Goal: Task Accomplishment & Management: Manage account settings

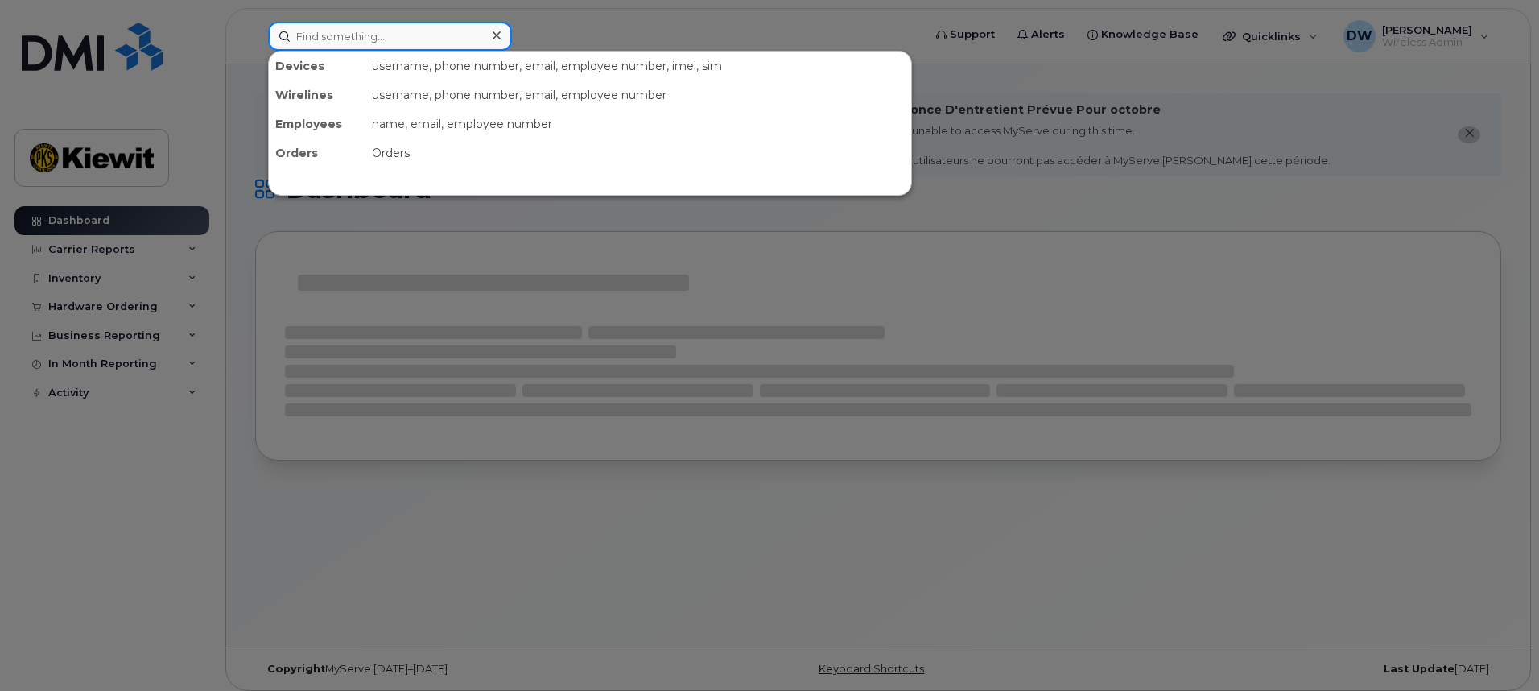
click at [357, 39] on input at bounding box center [390, 36] width 244 height 29
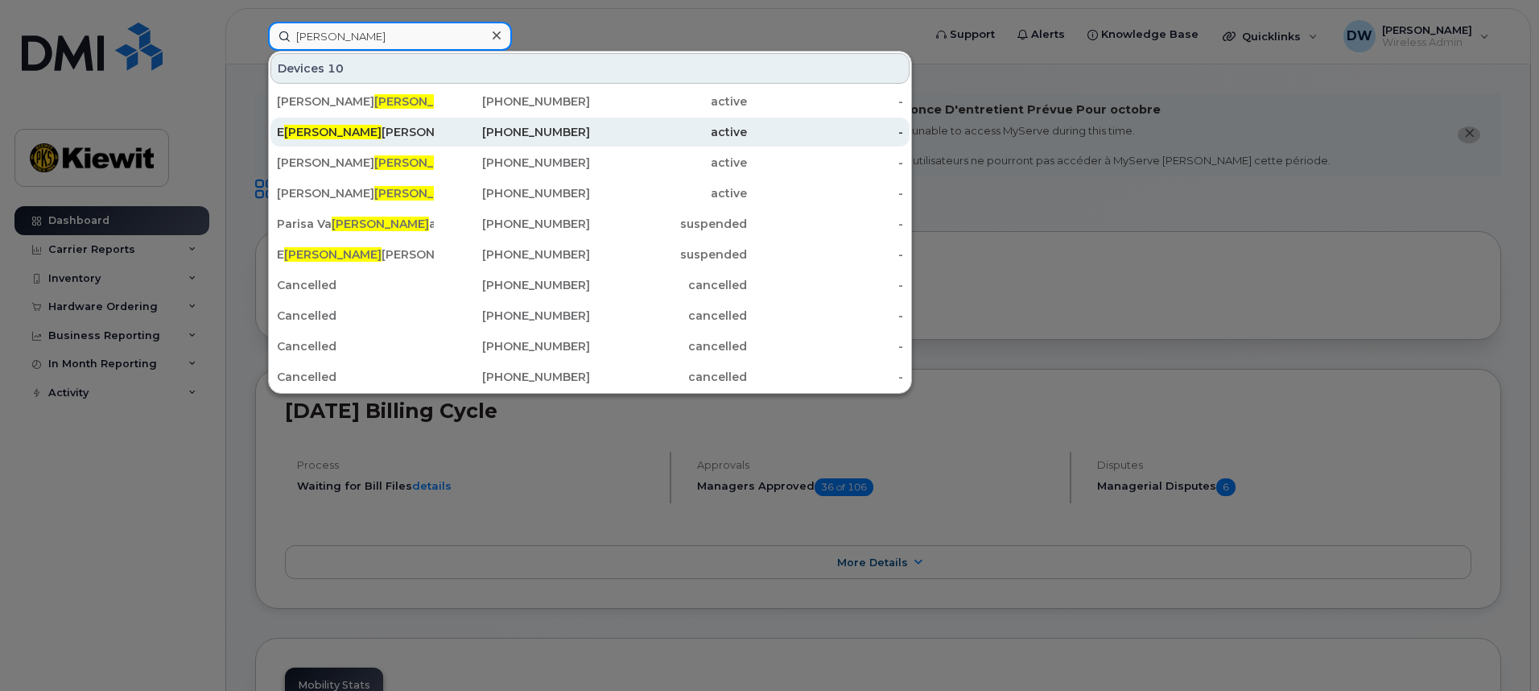
type input "Liz"
click at [357, 126] on div "E liz abeth Drummond" at bounding box center [355, 132] width 157 height 16
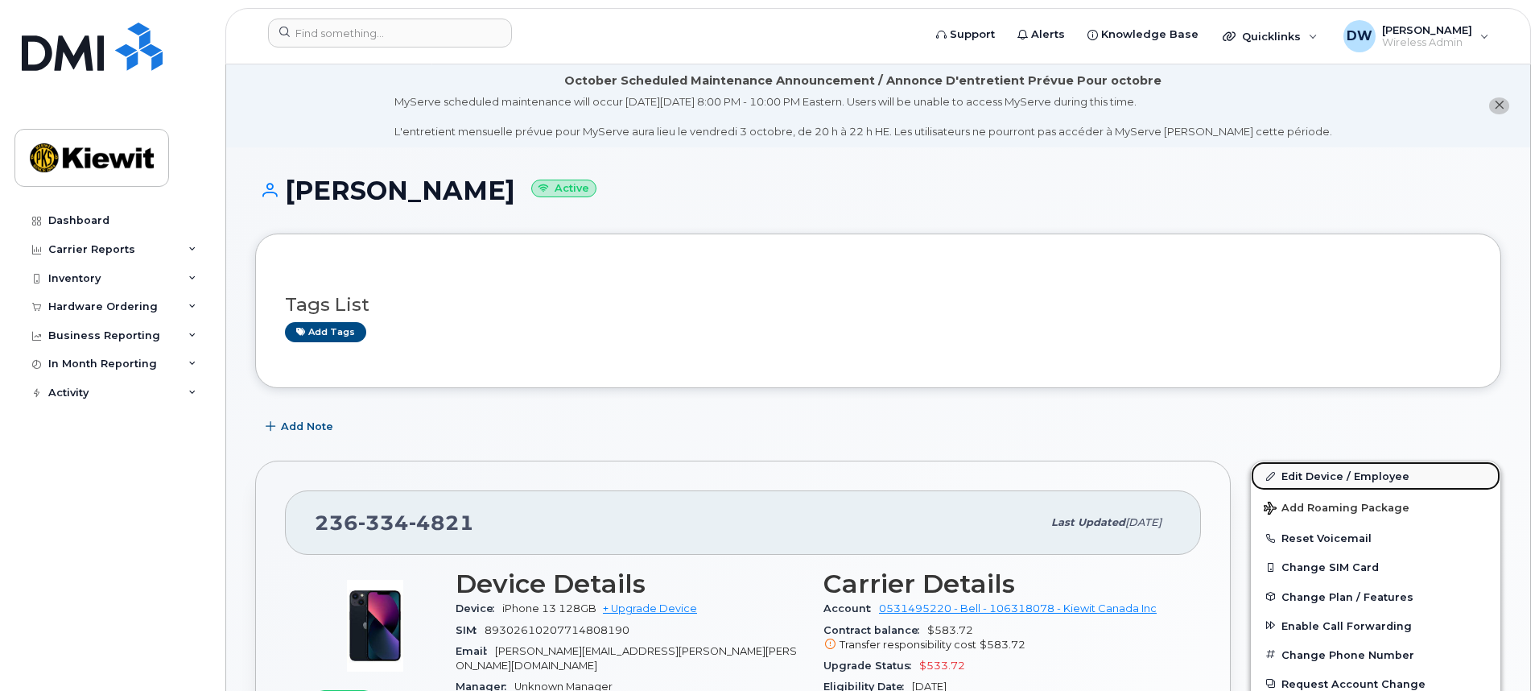
click at [1384, 476] on link "Edit Device / Employee" at bounding box center [1376, 475] width 250 height 29
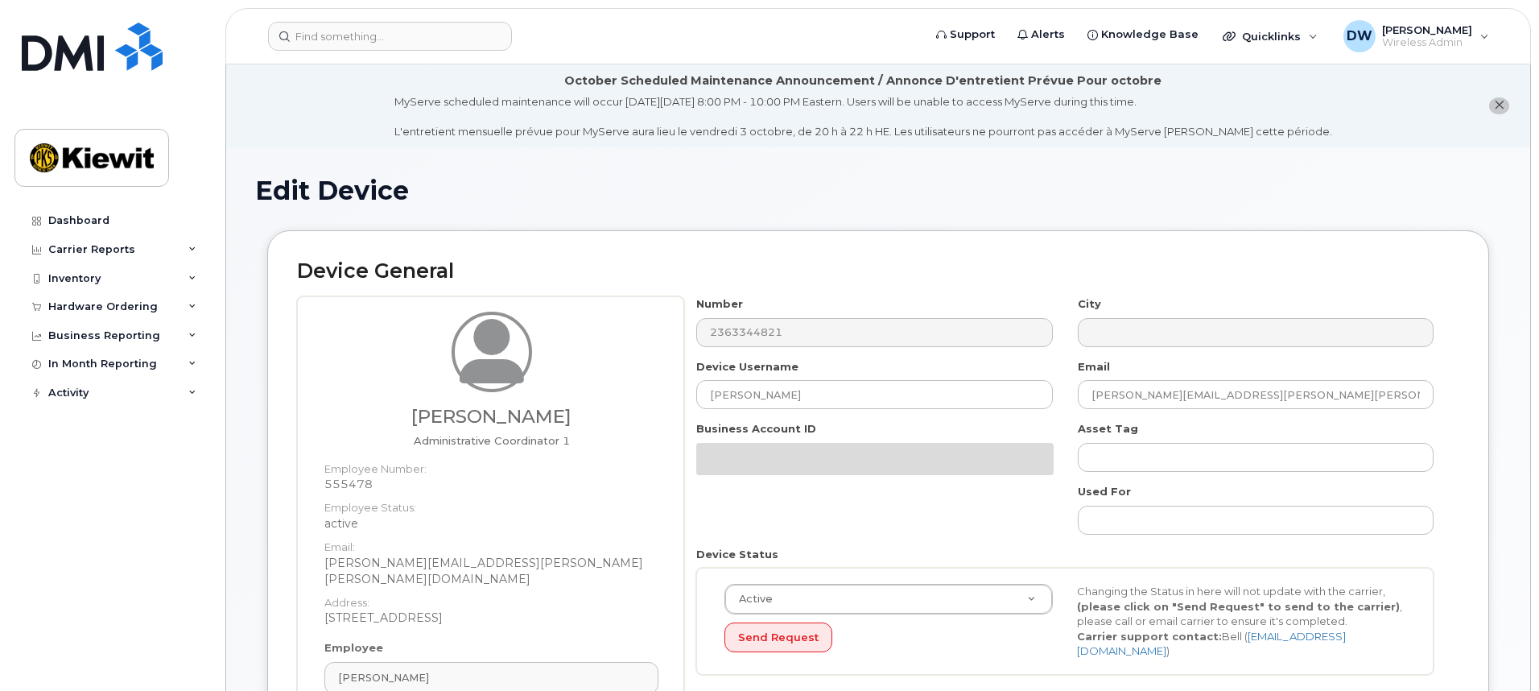
select select "14059"
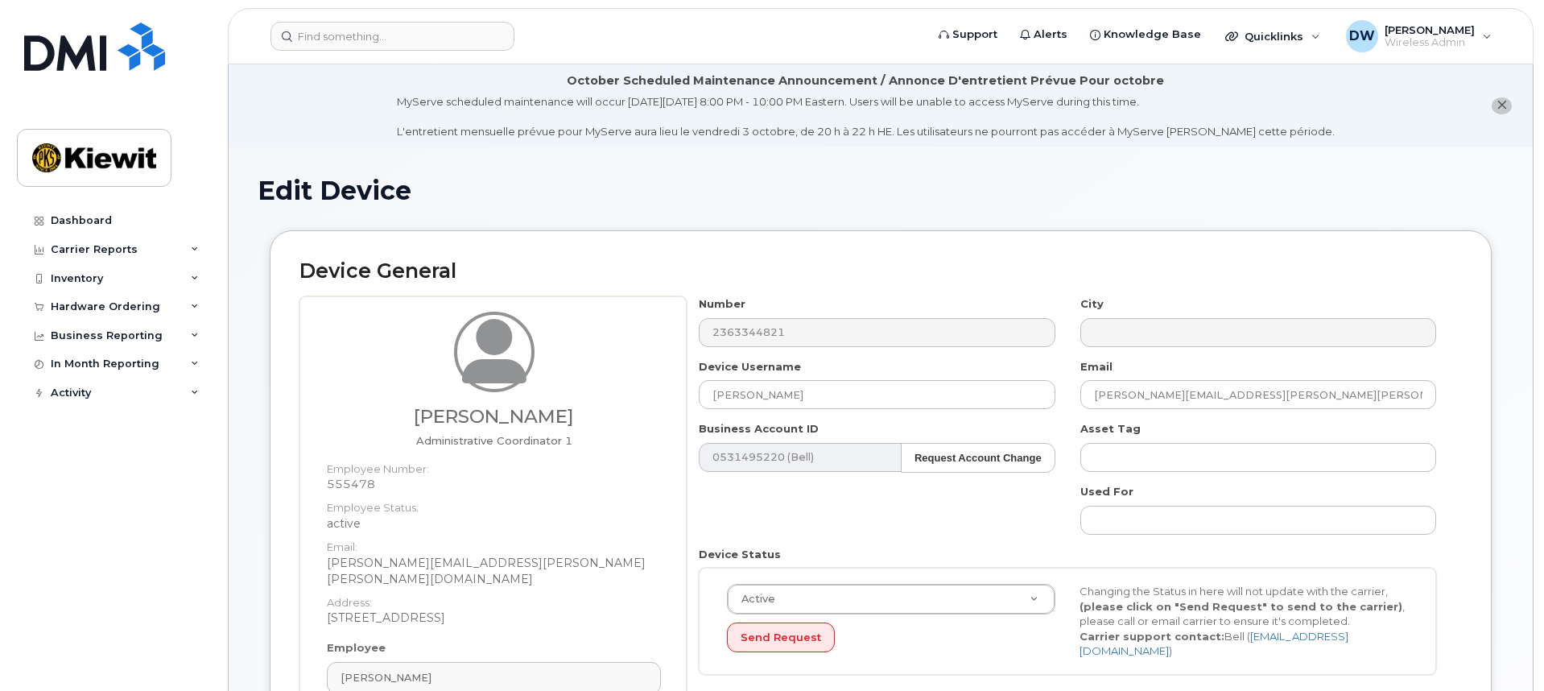
scroll to position [161, 0]
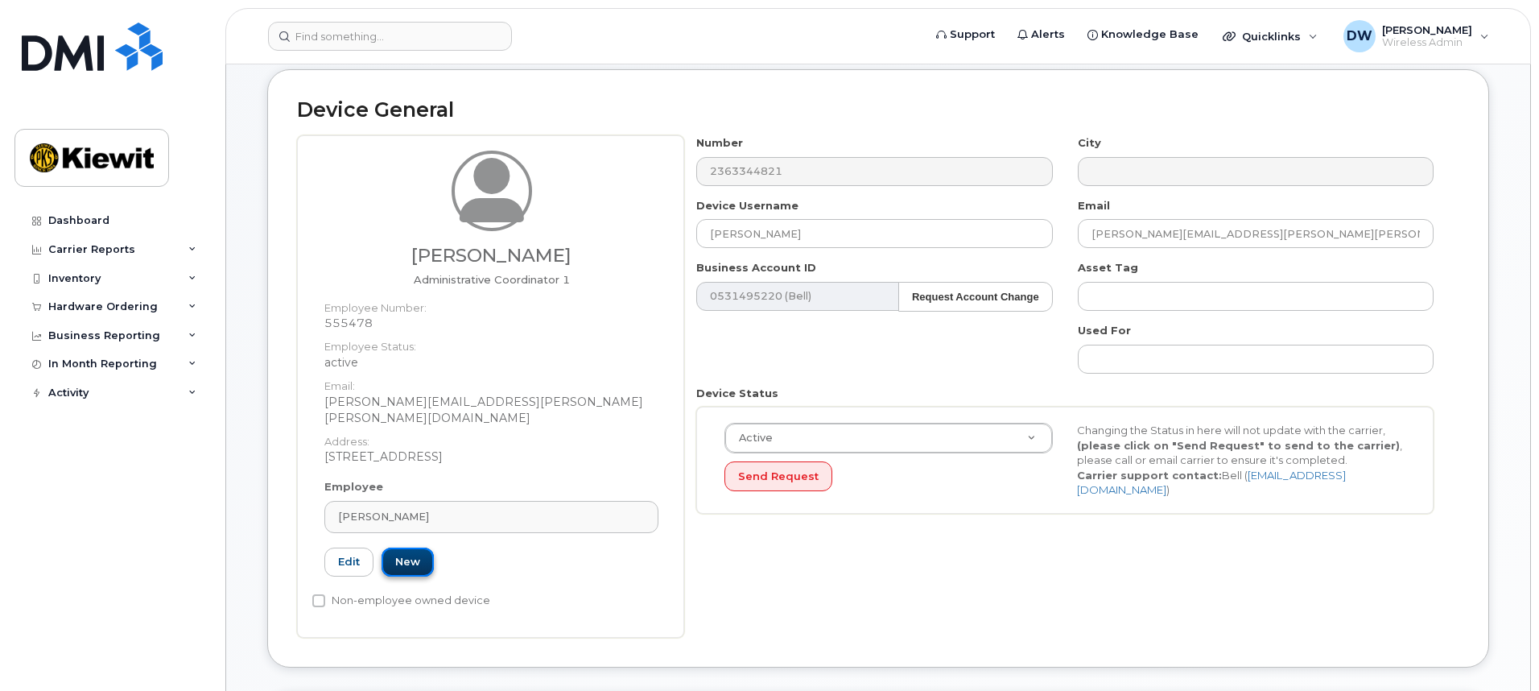
click at [405, 547] on link "New" at bounding box center [408, 562] width 52 height 30
